Goal: Information Seeking & Learning: Learn about a topic

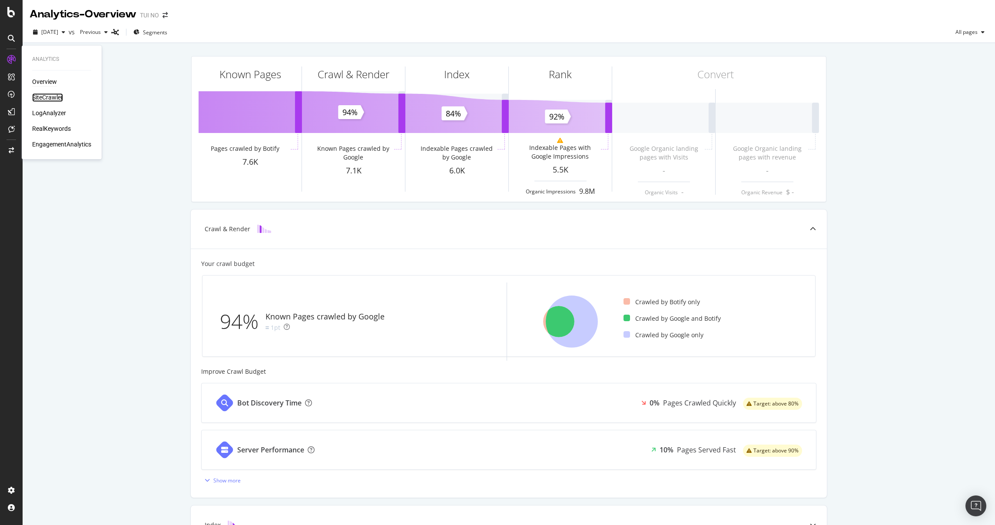
click at [46, 96] on div "SiteCrawler" at bounding box center [47, 97] width 31 height 9
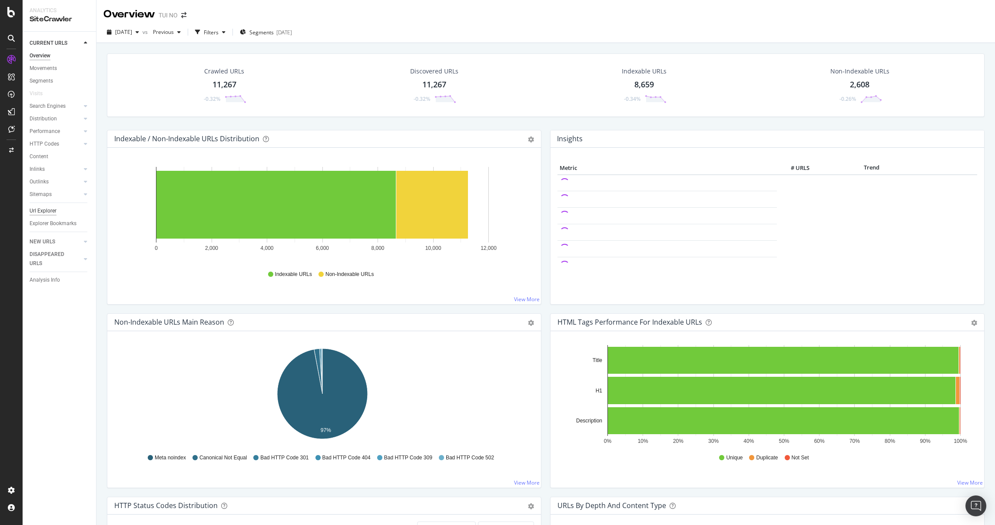
click at [48, 208] on div "Url Explorer" at bounding box center [43, 210] width 27 height 9
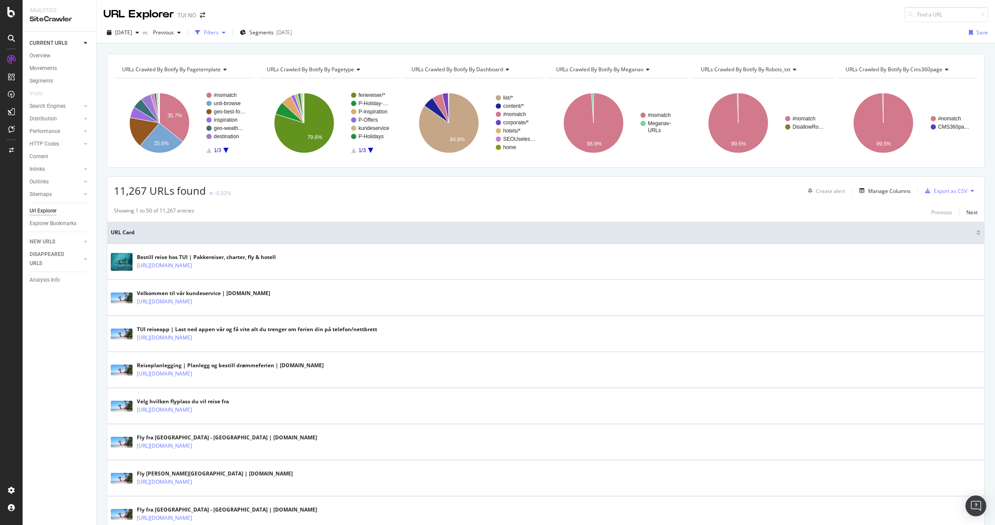
click at [219, 33] on div "Filters" at bounding box center [211, 32] width 15 height 7
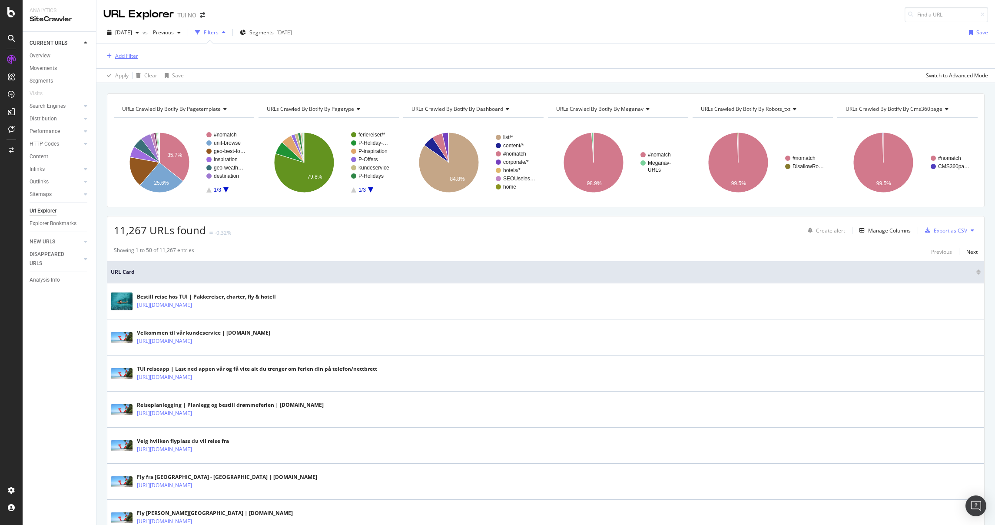
click at [118, 59] on div "Add Filter" at bounding box center [126, 55] width 23 height 7
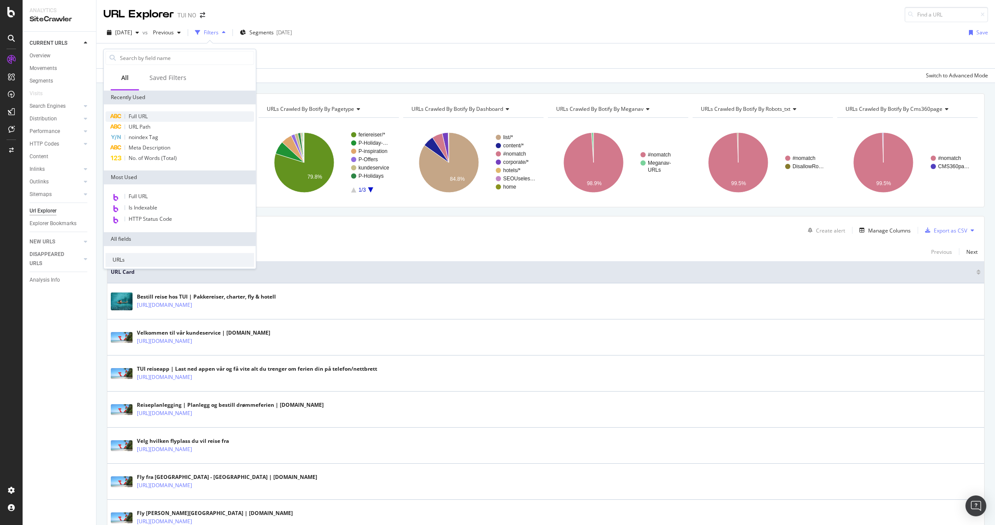
click at [145, 115] on span "Full URL" at bounding box center [138, 116] width 19 height 7
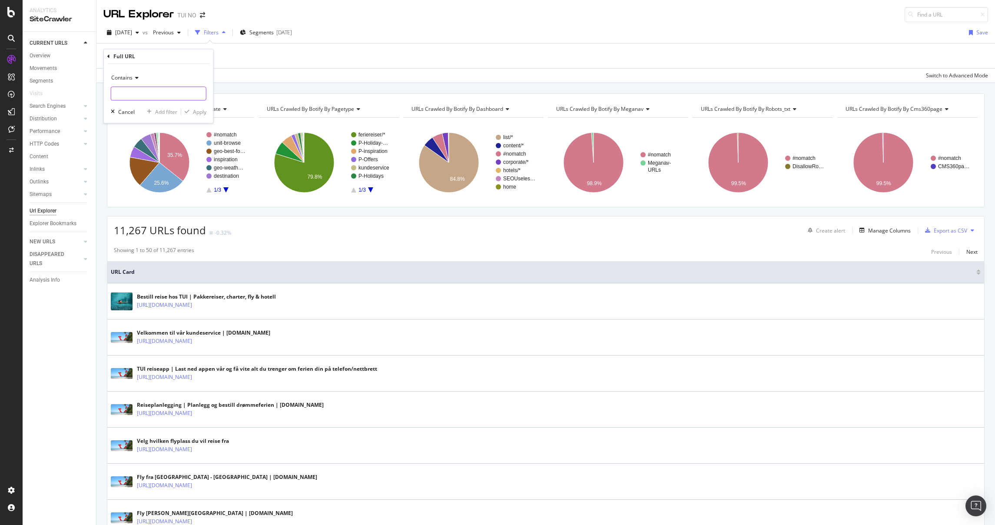
click at [131, 87] on input "text" at bounding box center [158, 93] width 95 height 14
type input "/vaer/"
click at [205, 112] on div "Apply" at bounding box center [199, 111] width 13 height 7
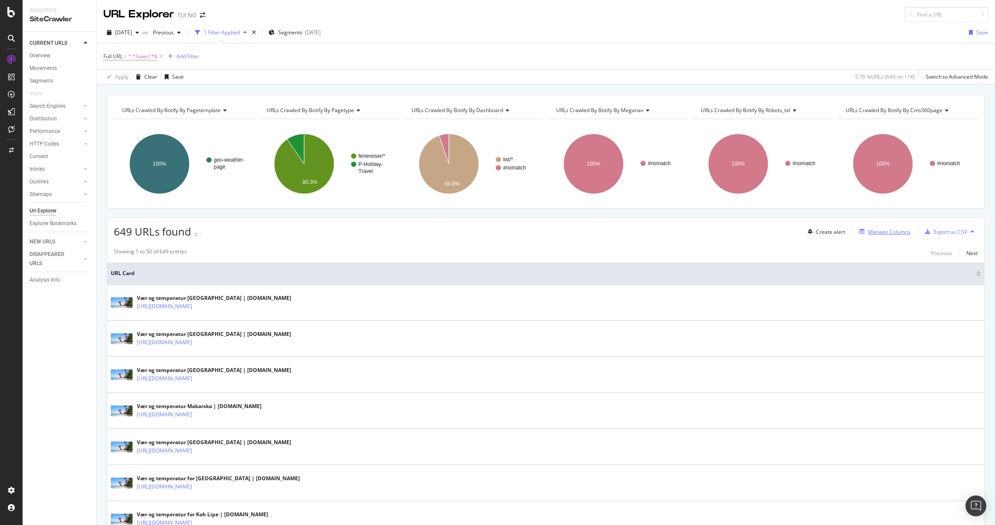
click at [357, 233] on div "Manage Columns" at bounding box center [889, 231] width 43 height 7
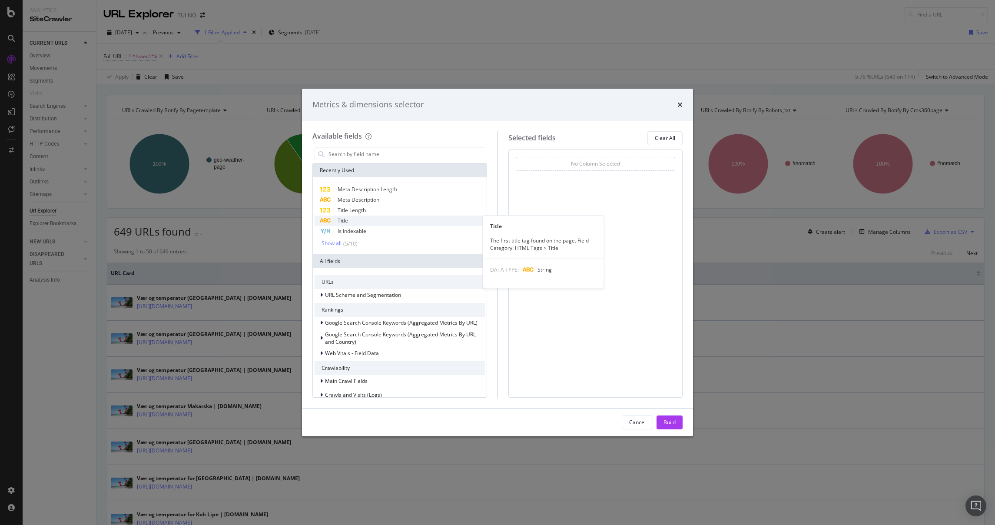
click at [355, 216] on div "Title" at bounding box center [400, 221] width 170 height 10
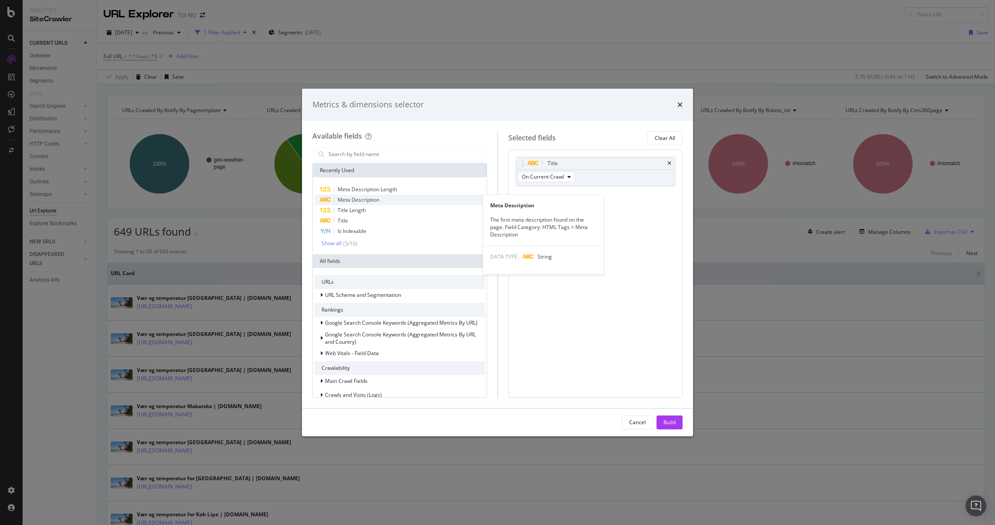
click at [357, 201] on span "Meta Description" at bounding box center [359, 199] width 42 height 7
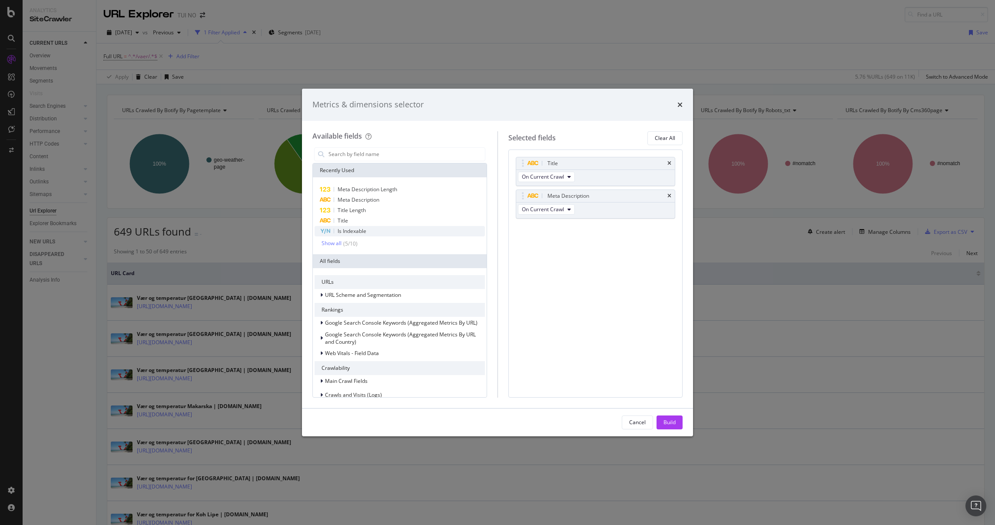
click at [349, 230] on span "Is Indexable" at bounding box center [352, 230] width 29 height 7
click at [357, 150] on input "modal" at bounding box center [406, 154] width 157 height 13
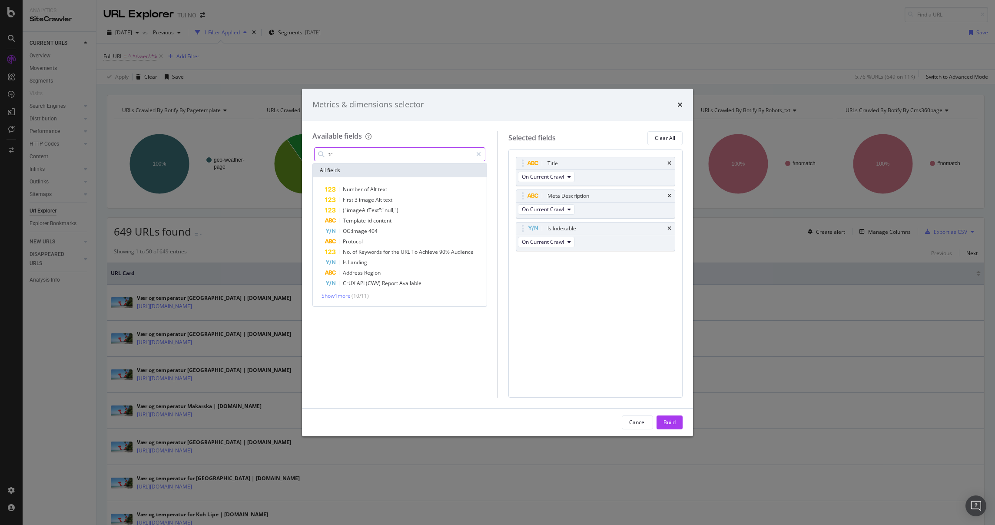
type input "t"
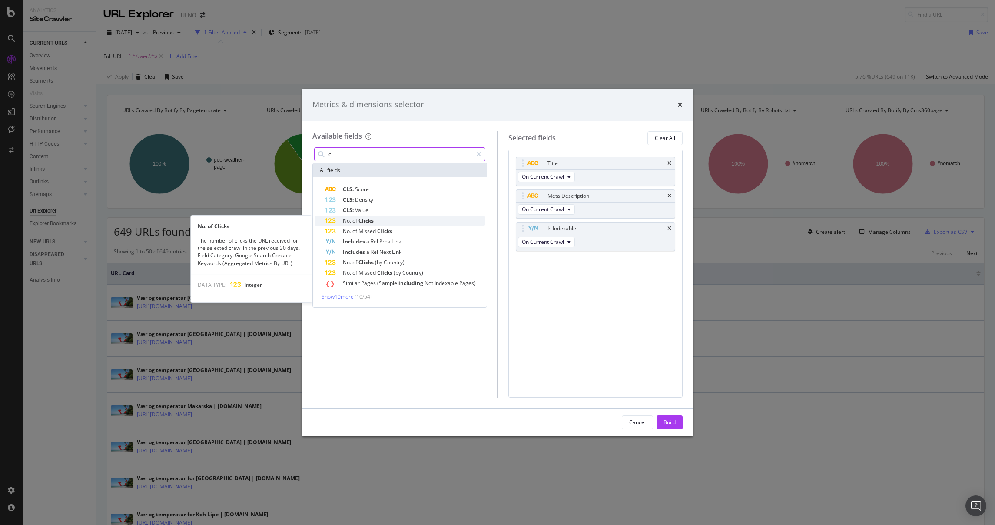
type input "cl"
click at [357, 218] on span "Clicks" at bounding box center [366, 220] width 15 height 7
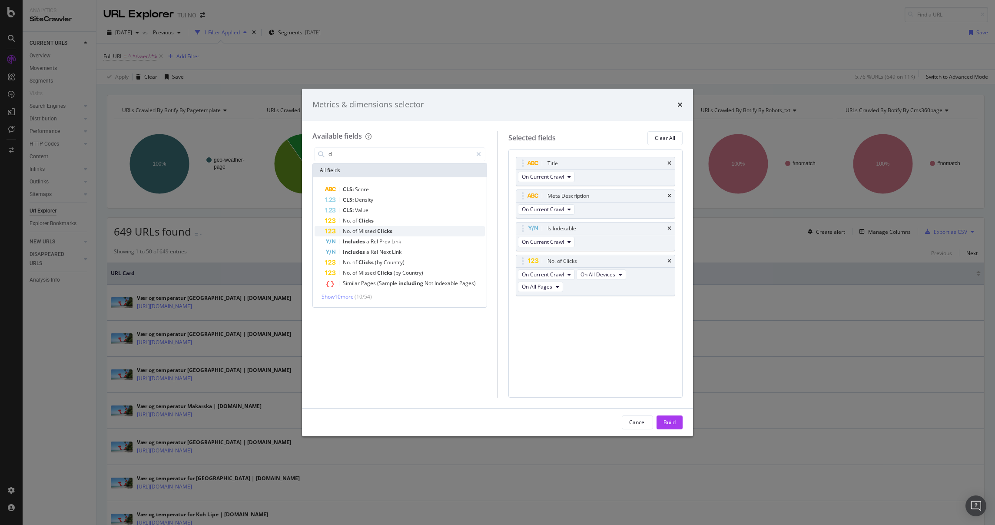
click at [357, 229] on span "Missed" at bounding box center [368, 230] width 19 height 7
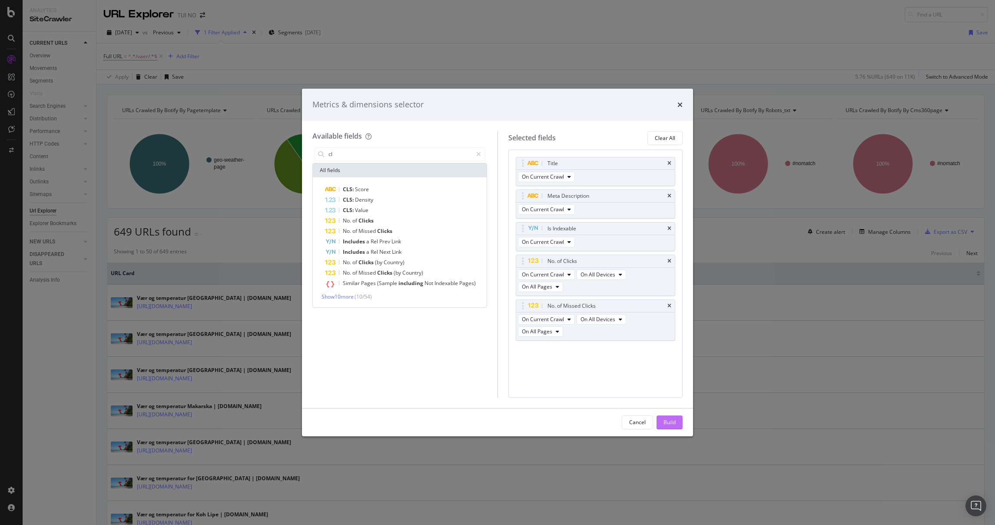
click at [357, 254] on div "Build" at bounding box center [670, 421] width 12 height 7
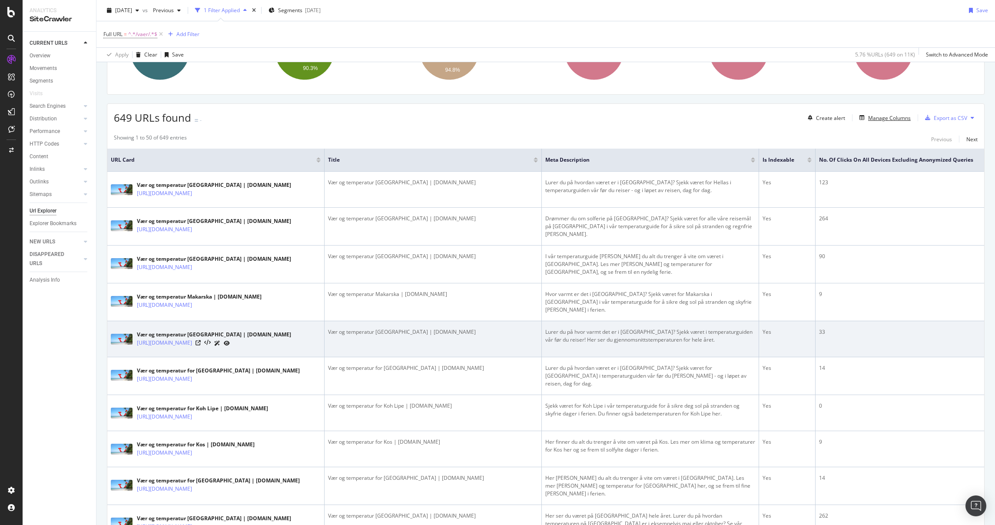
scroll to position [96, 0]
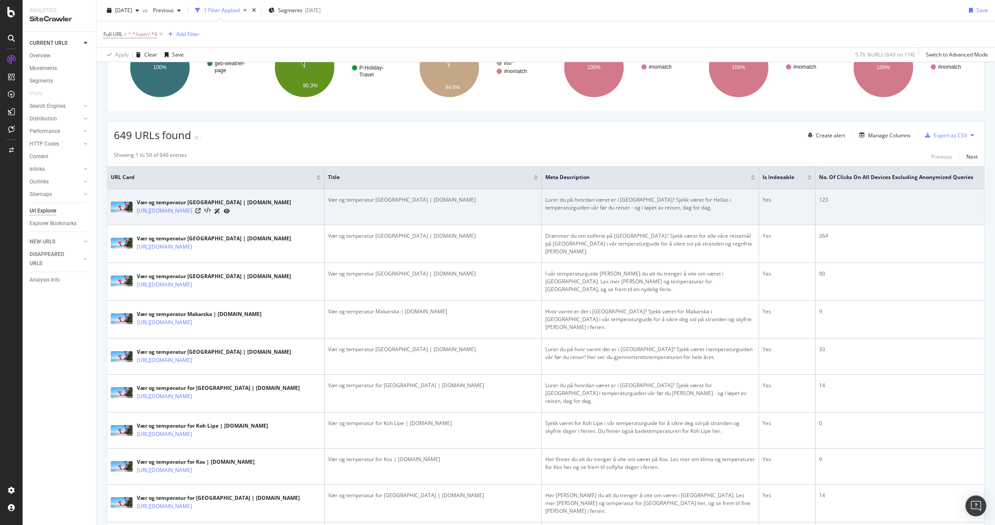
click at [357, 212] on td "123" at bounding box center [905, 207] width 179 height 36
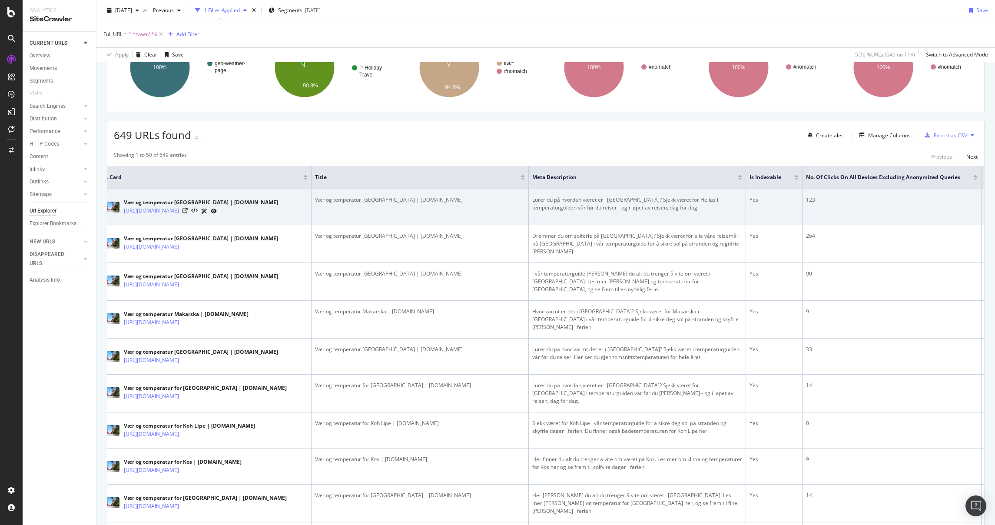
scroll to position [0, 0]
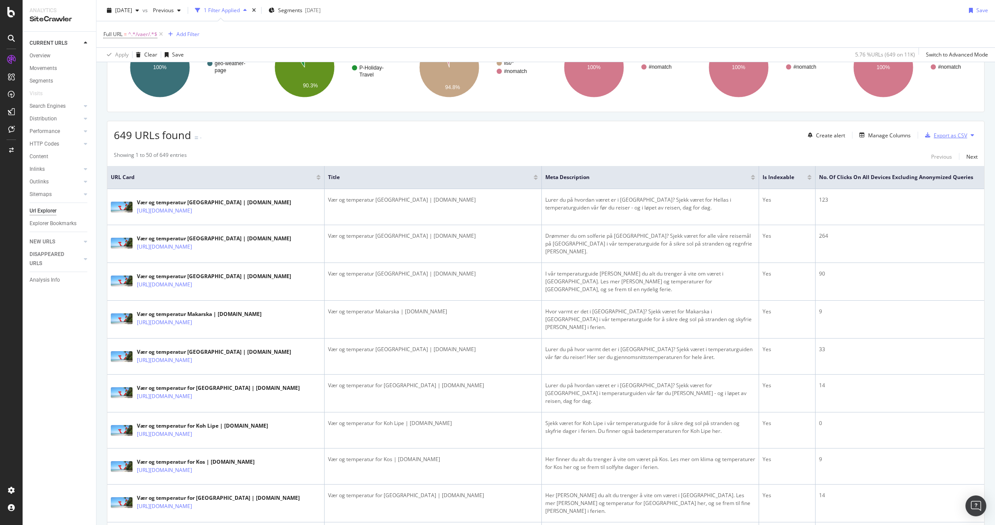
click at [357, 133] on div "Export as CSV" at bounding box center [950, 135] width 33 height 7
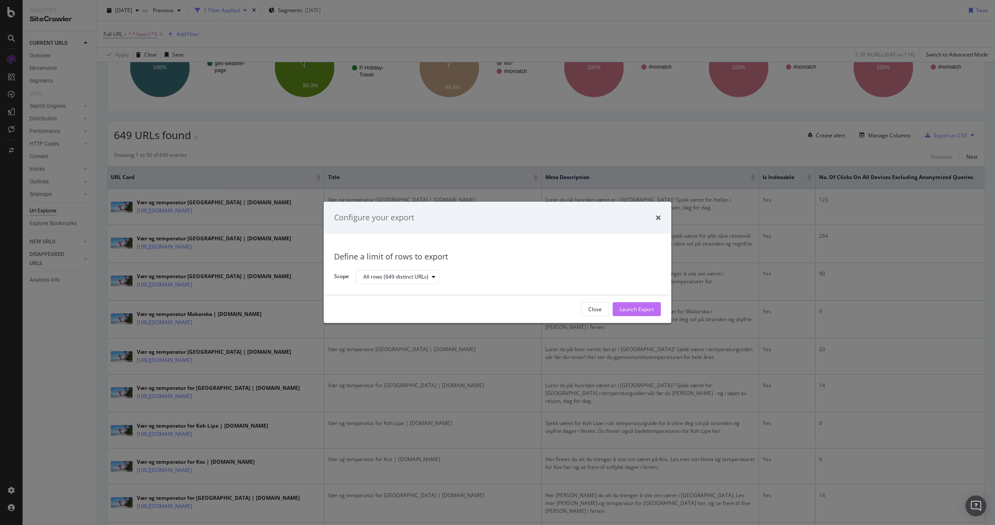
click at [357, 254] on div "Launch Export" at bounding box center [637, 309] width 34 height 7
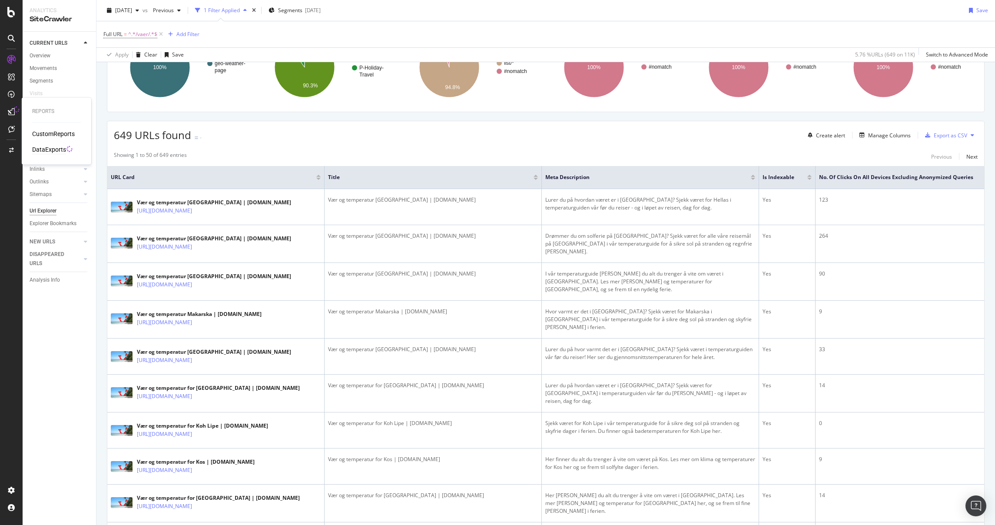
click at [41, 146] on div "DataExports" at bounding box center [49, 150] width 34 height 9
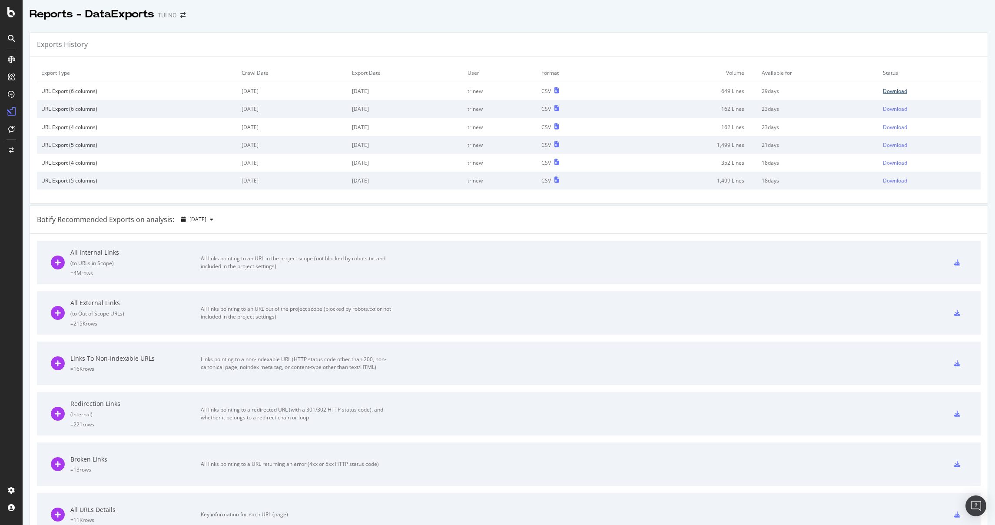
click at [357, 93] on div "Download" at bounding box center [895, 90] width 24 height 7
drag, startPoint x: 50, startPoint y: 97, endPoint x: 54, endPoint y: 100, distance: 5.0
click at [50, 98] on div "SiteCrawler" at bounding box center [47, 97] width 31 height 9
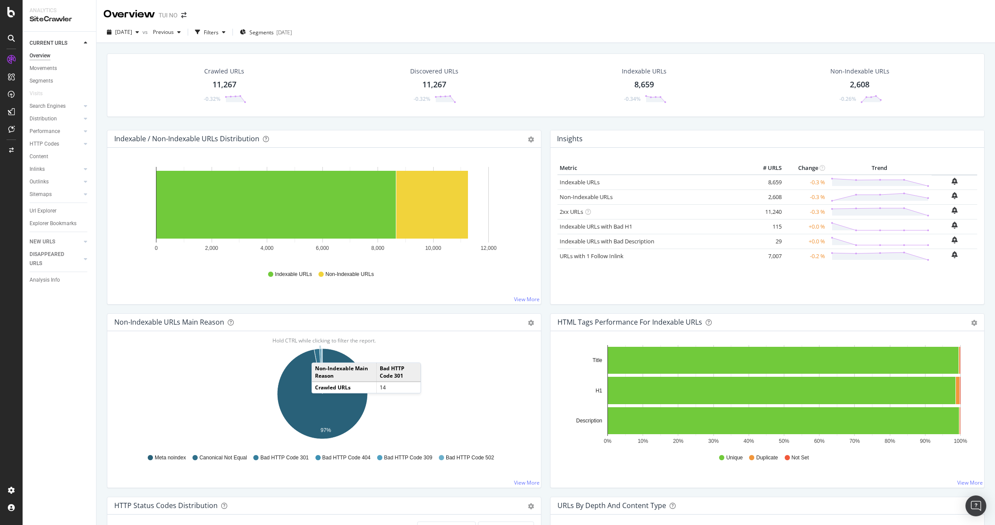
click at [320, 254] on icon "A chart." at bounding box center [320, 371] width 3 height 45
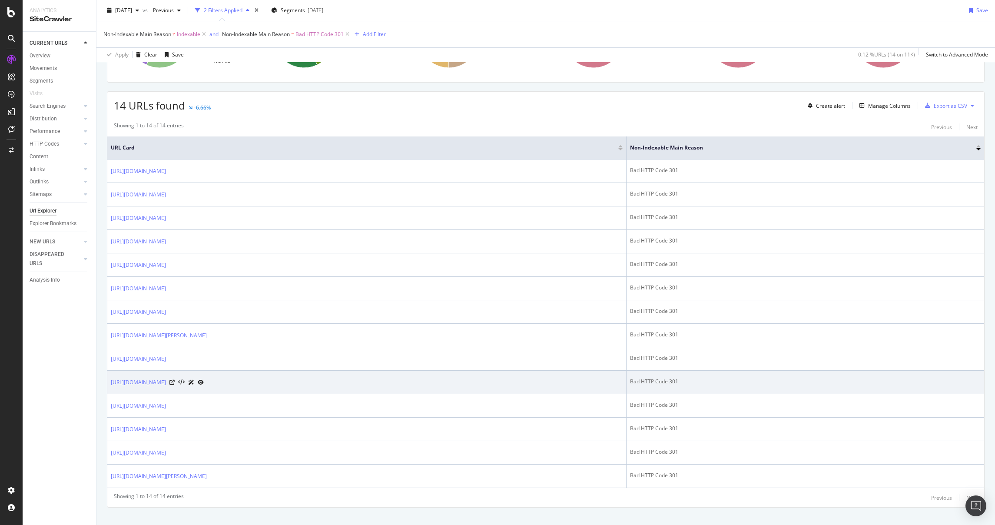
scroll to position [140, 0]
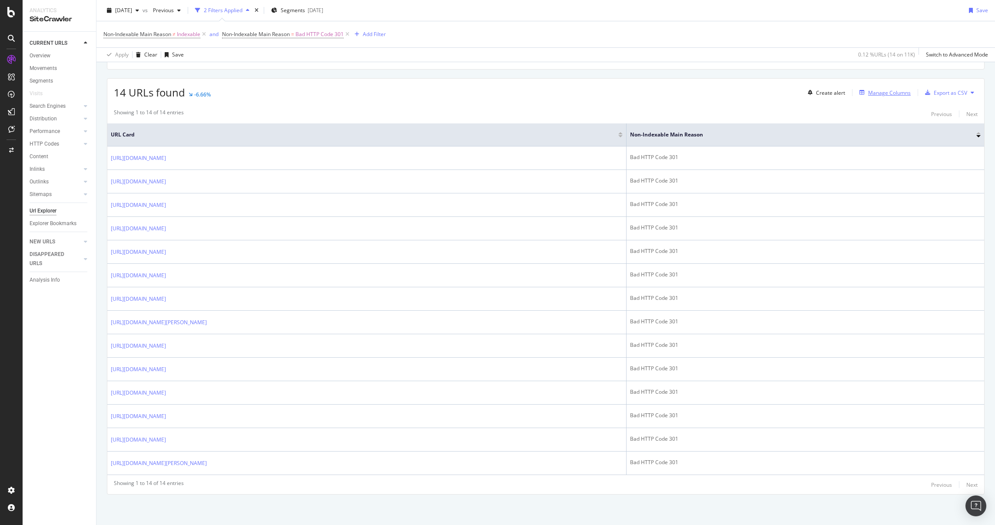
click at [357, 91] on div "Manage Columns" at bounding box center [889, 92] width 43 height 7
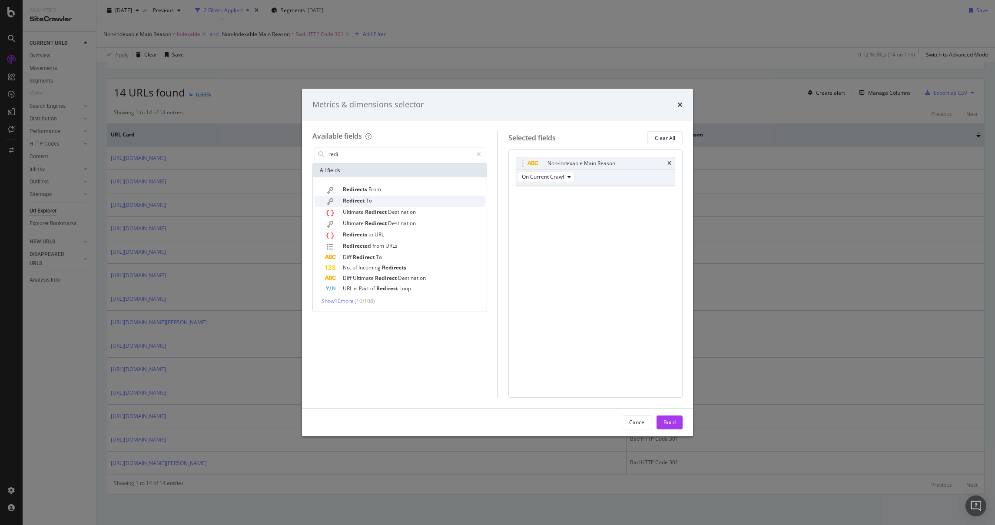
click at [357, 199] on span "To" at bounding box center [369, 200] width 6 height 7
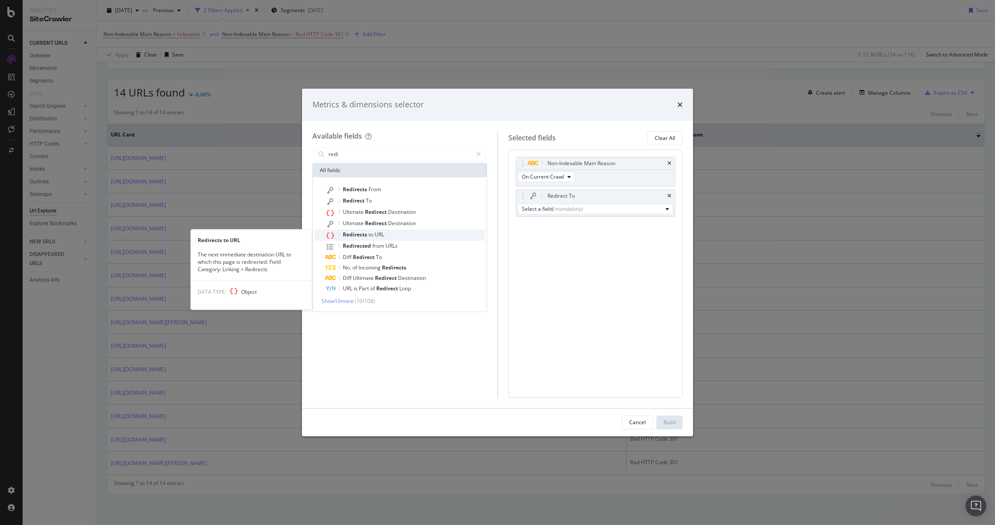
click at [357, 233] on span "Redirects" at bounding box center [356, 234] width 26 height 7
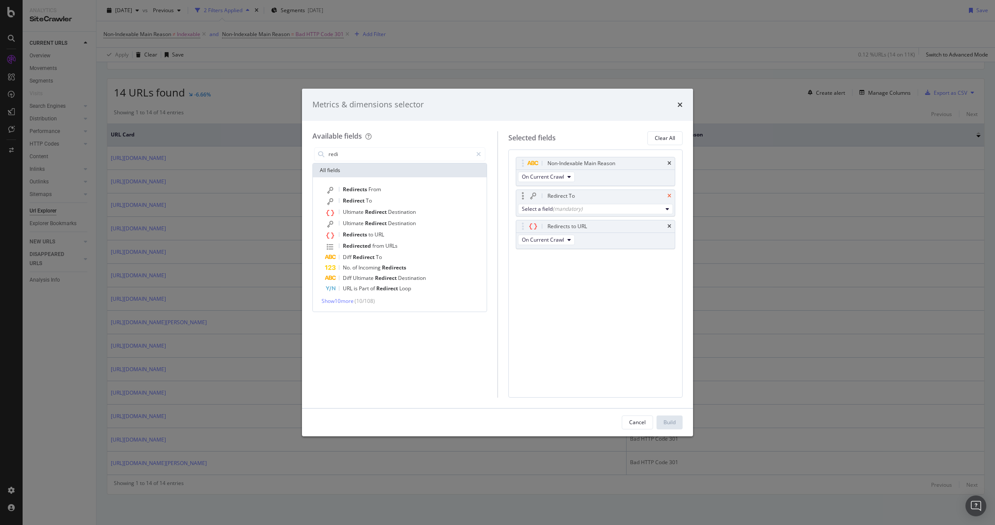
click at [357, 196] on icon "times" at bounding box center [670, 195] width 4 height 5
click at [357, 156] on input "redi" at bounding box center [400, 154] width 145 height 13
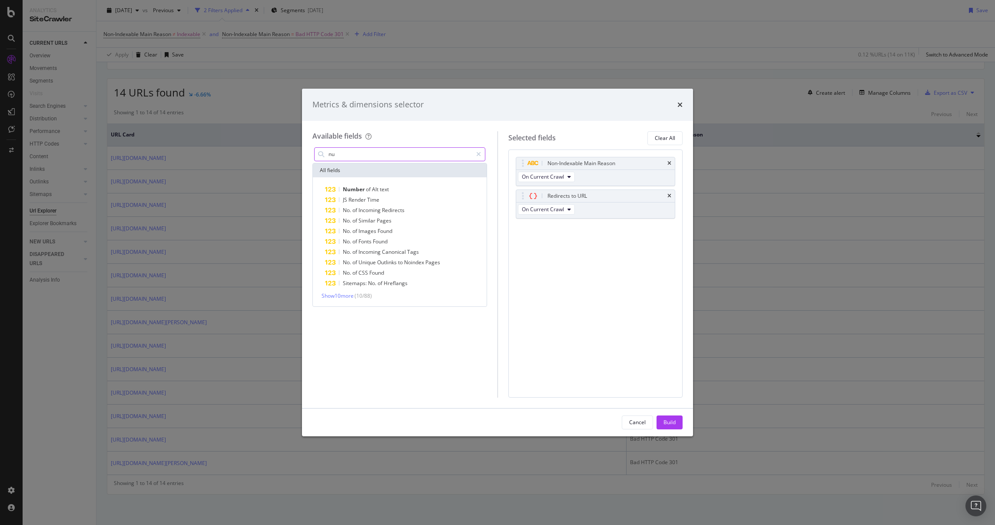
type input "n"
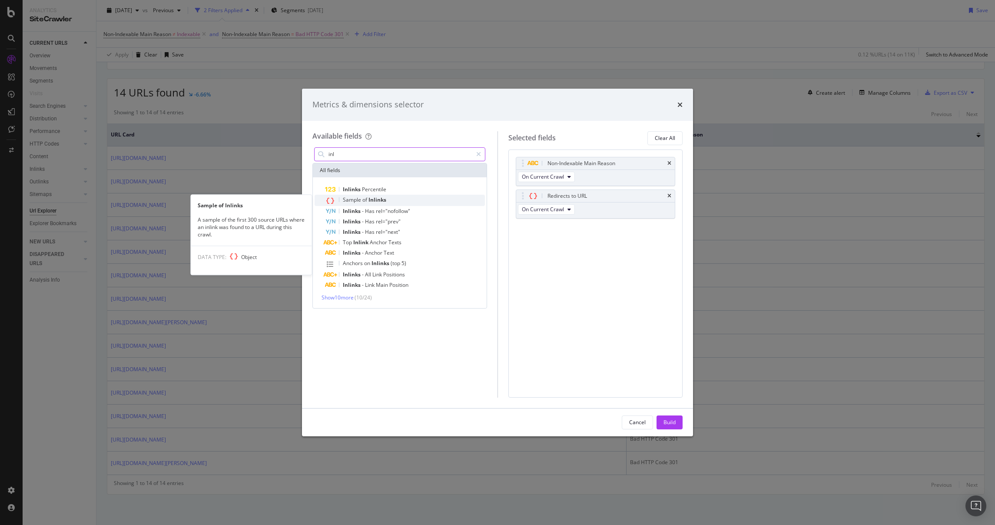
type input "inl"
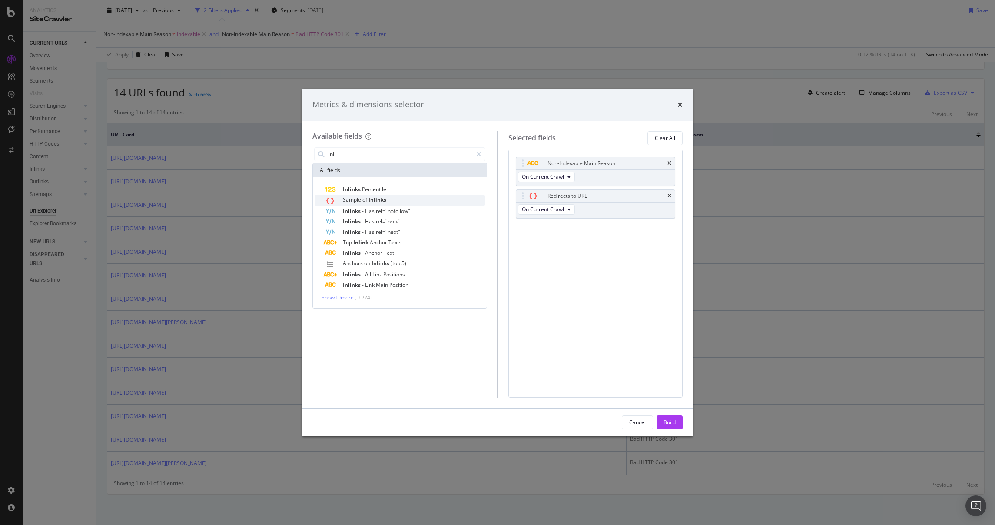
click at [357, 199] on span "Inlinks" at bounding box center [378, 199] width 18 height 7
click at [357, 254] on div "Build" at bounding box center [670, 421] width 12 height 7
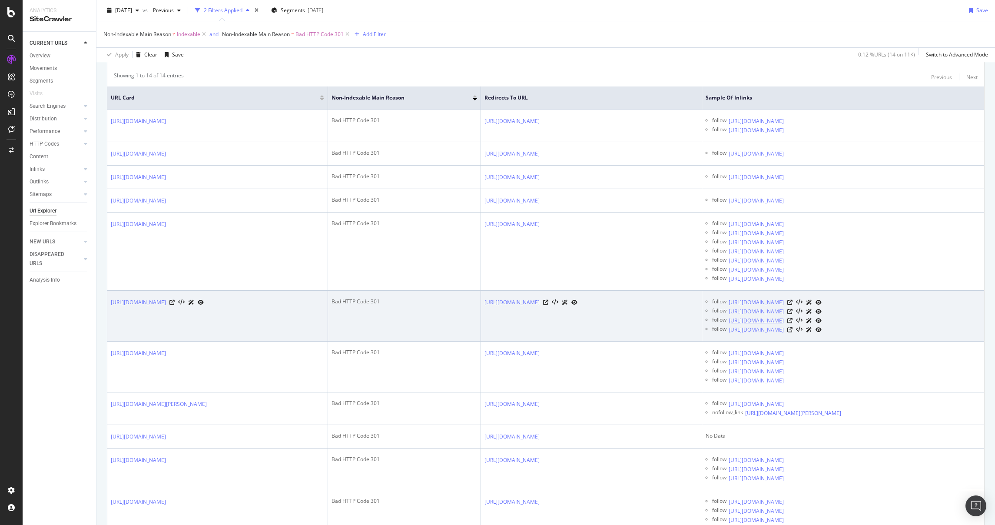
scroll to position [193, 0]
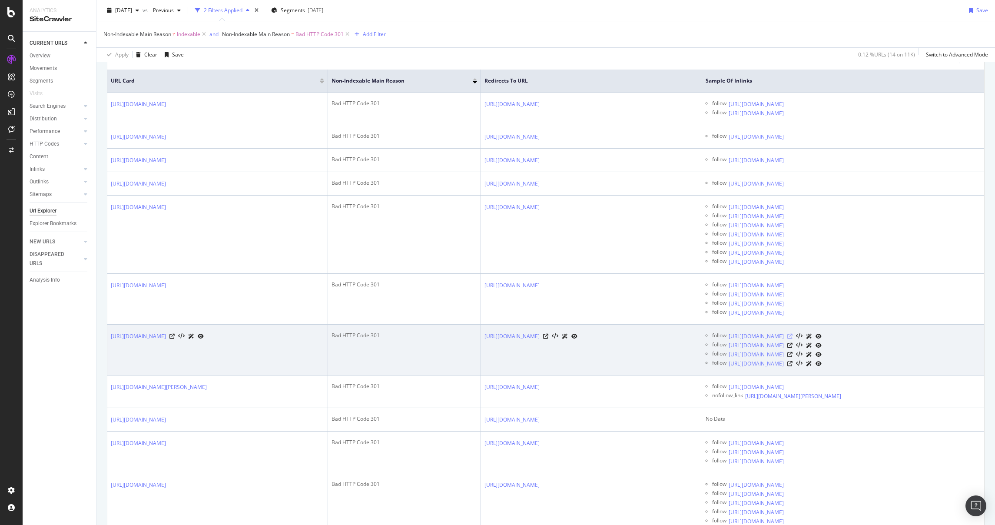
click at [357, 254] on icon at bounding box center [789, 336] width 5 height 5
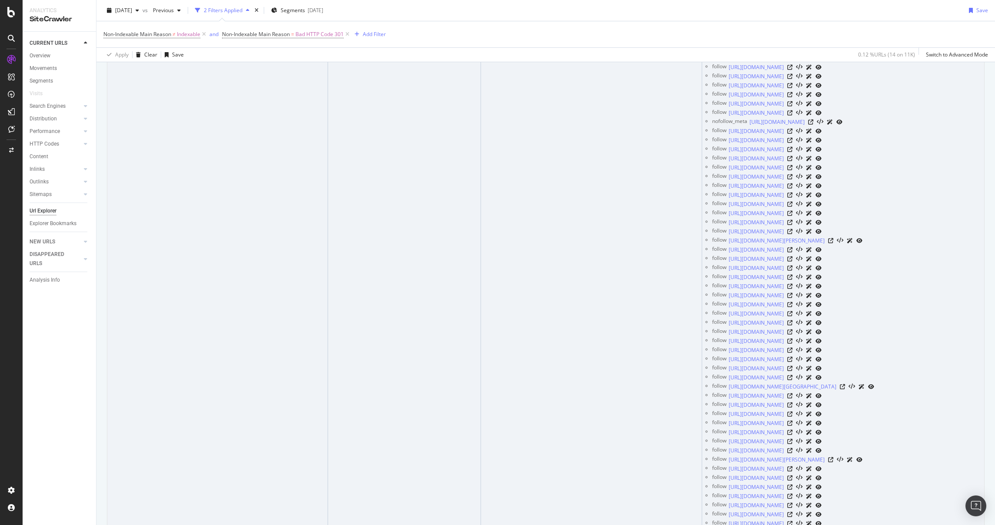
scroll to position [820, 0]
click at [357, 185] on icon at bounding box center [789, 181] width 5 height 5
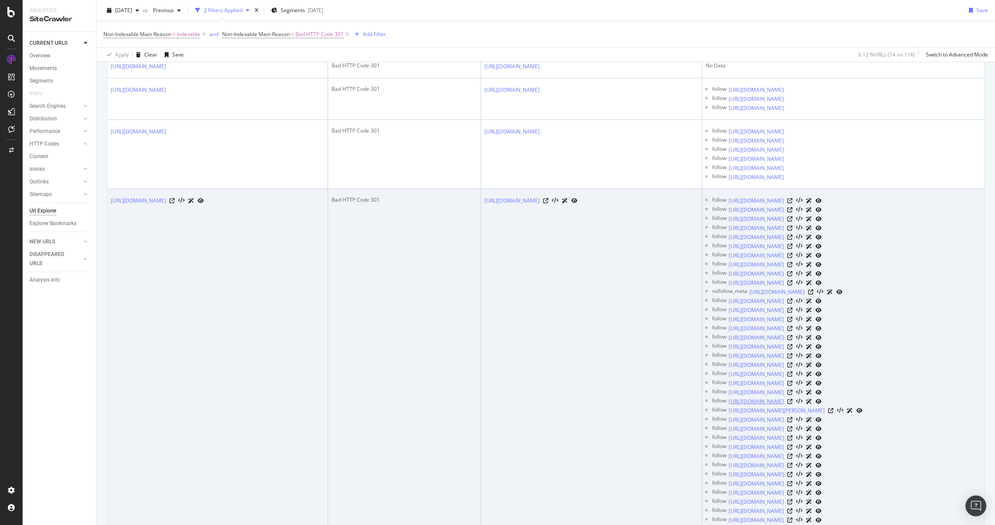
scroll to position [537, 0]
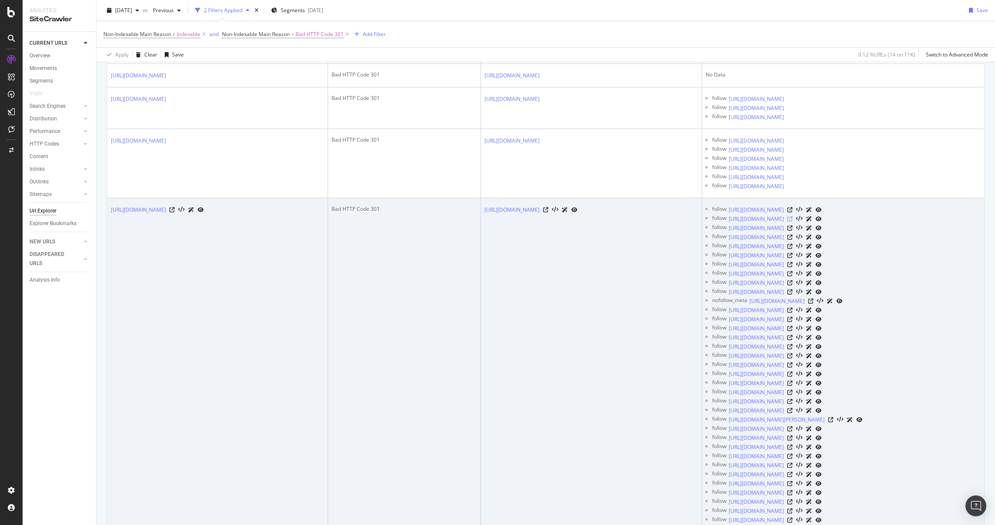
click at [357, 222] on icon at bounding box center [789, 218] width 5 height 5
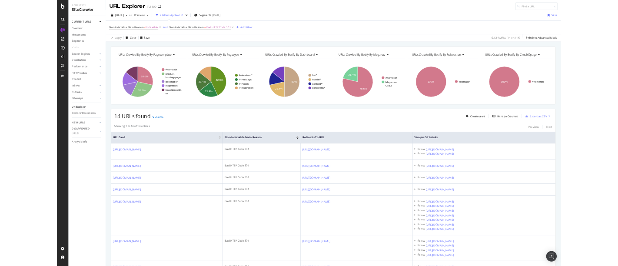
scroll to position [0, 0]
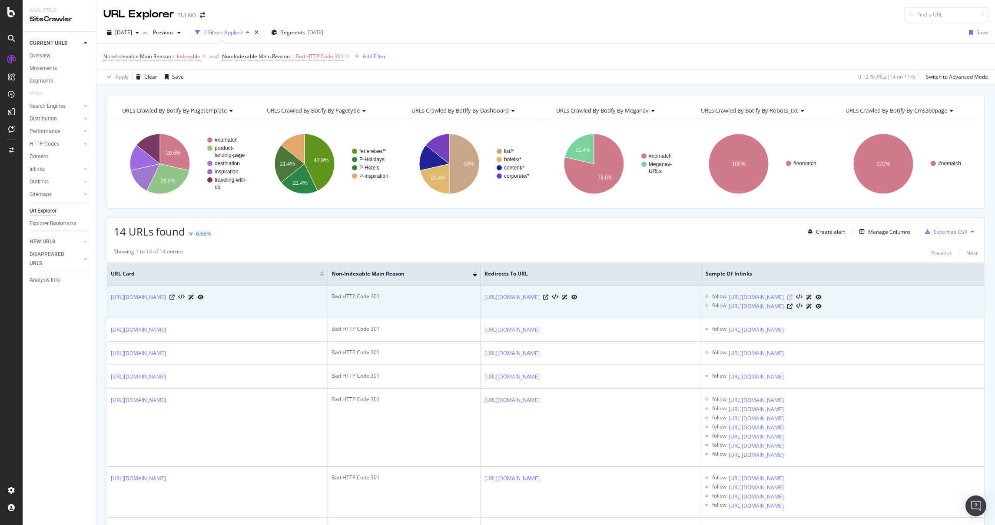
click at [357, 254] on icon at bounding box center [789, 297] width 5 height 5
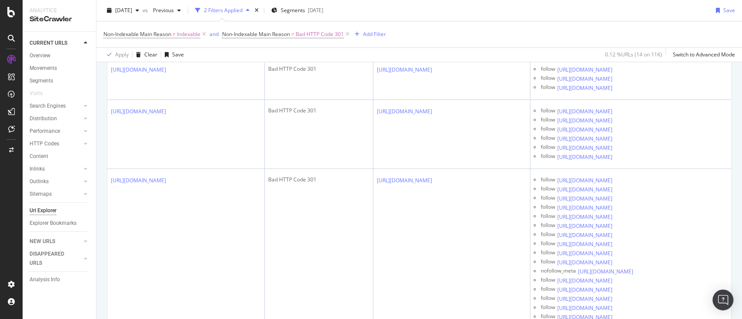
scroll to position [566, 0]
drag, startPoint x: 603, startPoint y: 1, endPoint x: 495, endPoint y: 28, distance: 111.9
click at [357, 28] on div "Non-Indexable Main Reason ≠ Indexable and Non-Indexable Main Reason = Bad HTTP …" at bounding box center [418, 34] width 631 height 26
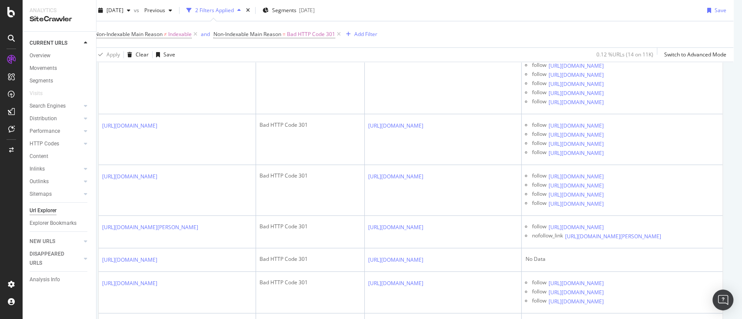
scroll to position [0, 13]
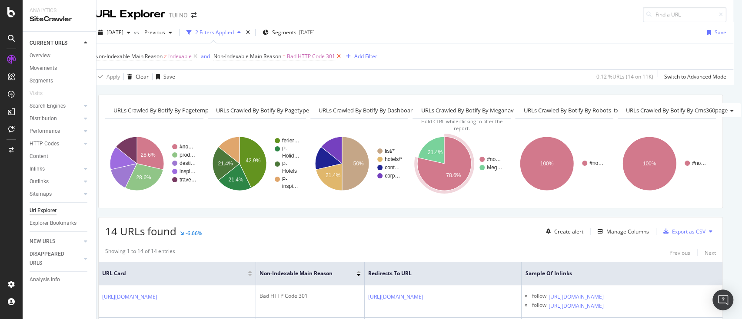
click at [335, 55] on icon at bounding box center [338, 56] width 7 height 9
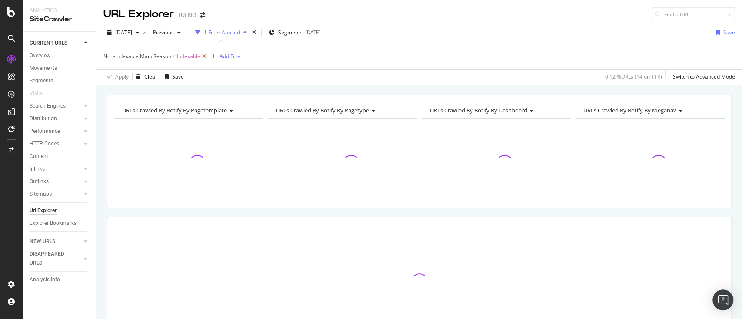
click at [205, 55] on icon at bounding box center [203, 56] width 7 height 9
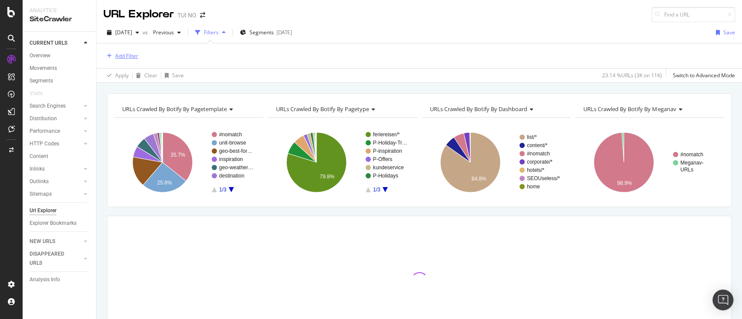
click at [127, 54] on div "Add Filter" at bounding box center [126, 55] width 23 height 7
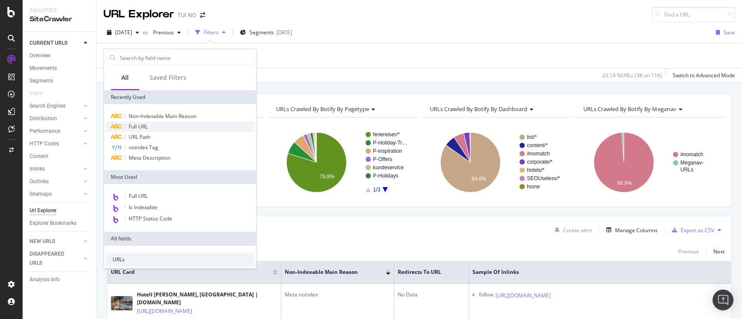
click at [143, 122] on div "Full URL" at bounding box center [180, 127] width 149 height 10
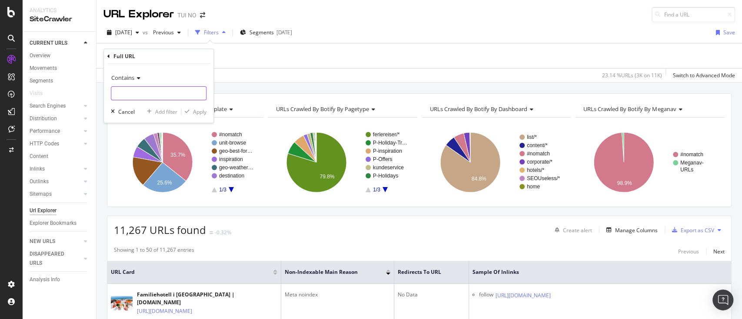
click at [133, 100] on input "text" at bounding box center [158, 93] width 95 height 14
type input "/julemarkeder/"
click at [197, 109] on div "Apply" at bounding box center [199, 111] width 13 height 7
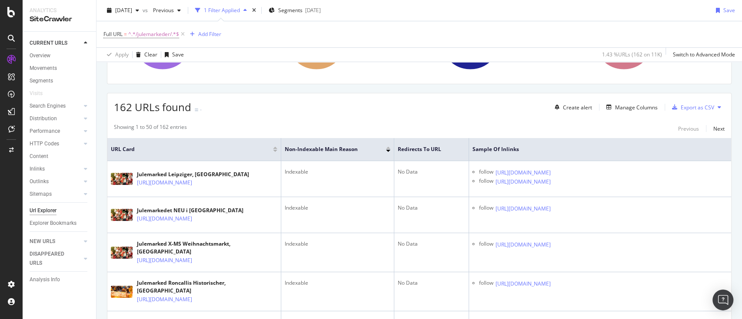
scroll to position [56, 0]
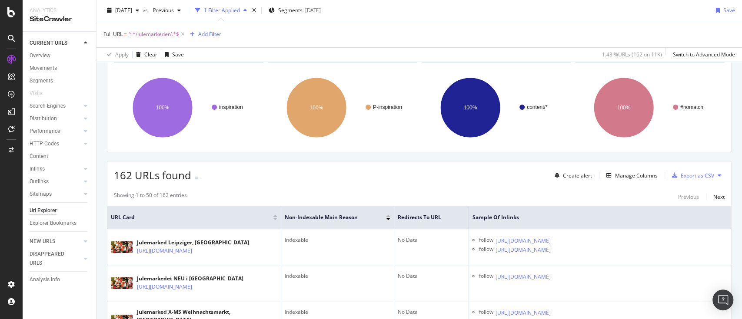
click at [149, 33] on span "^.*/julemarkeder/.*$" at bounding box center [153, 34] width 51 height 12
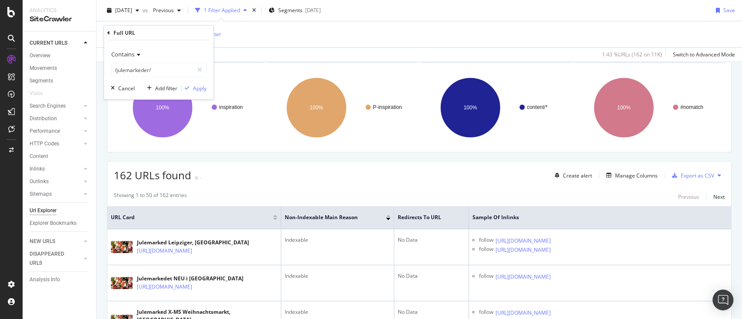
click at [110, 71] on div "Contains /julemarkeder/ Cancel Add filter Apply" at bounding box center [159, 69] width 110 height 59
click at [114, 70] on input "/julemarkeder/" at bounding box center [152, 70] width 82 height 14
type input "inspiration/julemarkeder/"
click at [203, 86] on div "Apply" at bounding box center [199, 87] width 13 height 7
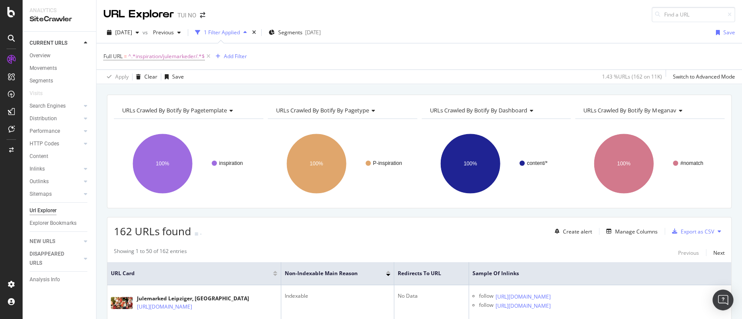
click at [357, 236] on div "Create alert Manage Columns Export as CSV" at bounding box center [637, 231] width 173 height 15
click at [357, 227] on div "Manage Columns" at bounding box center [630, 232] width 55 height 10
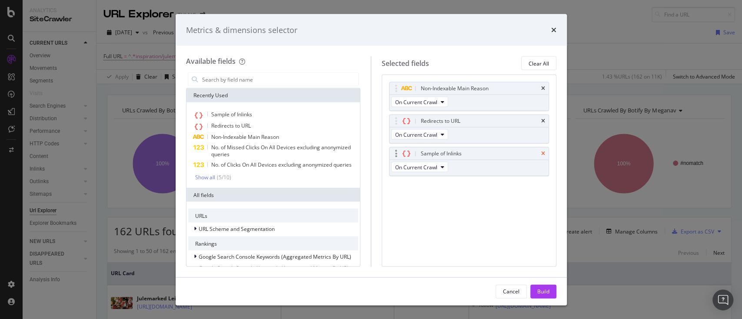
click at [357, 153] on icon "times" at bounding box center [543, 153] width 4 height 5
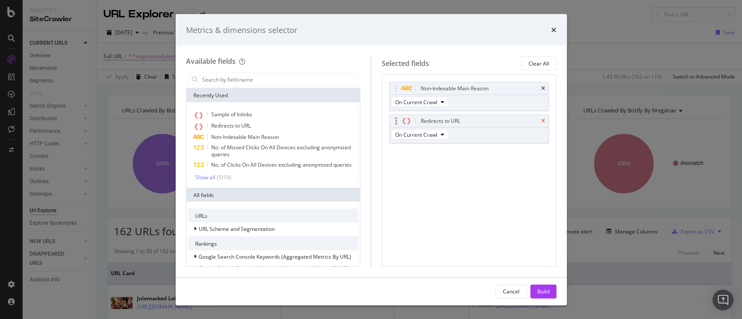
click at [357, 120] on icon "times" at bounding box center [543, 121] width 4 height 5
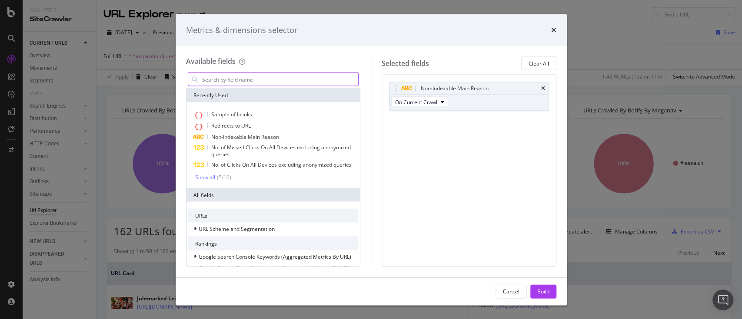
click at [219, 75] on input "modal" at bounding box center [279, 79] width 157 height 13
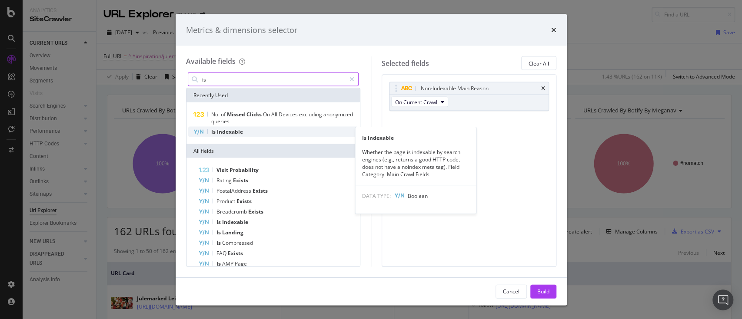
type input "is i"
click at [230, 131] on span "Indexable" at bounding box center [230, 131] width 26 height 7
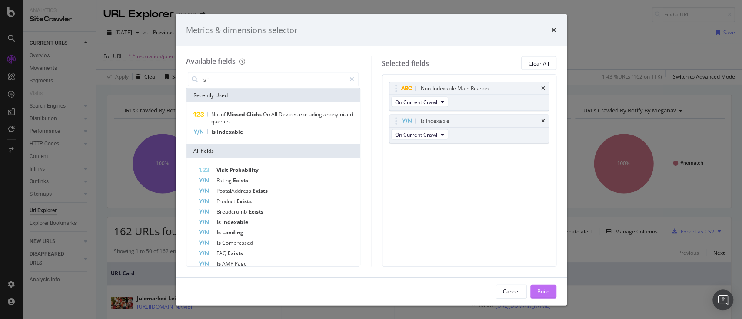
click at [357, 254] on div "Build" at bounding box center [543, 291] width 12 height 7
